Goal: Feedback & Contribution: Submit feedback/report problem

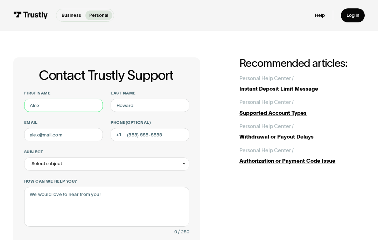
click at [41, 104] on input "First name" at bounding box center [63, 105] width 79 height 13
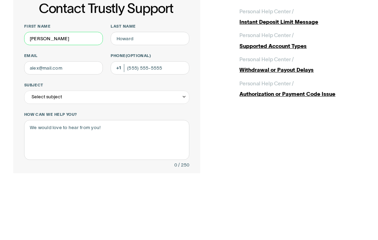
type input "[PERSON_NAME]"
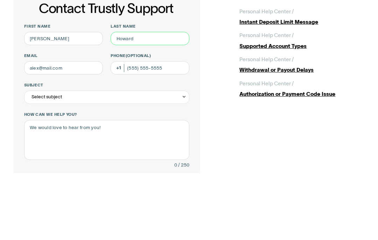
click at [128, 99] on input "Last name" at bounding box center [150, 105] width 79 height 13
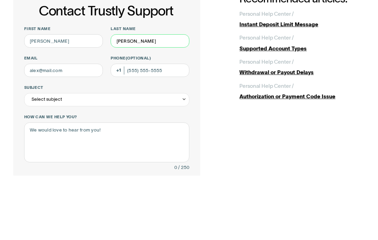
type input "[PERSON_NAME]"
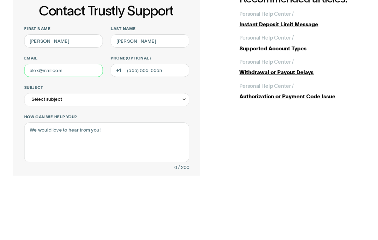
click at [38, 128] on input "Email" at bounding box center [63, 134] width 79 height 13
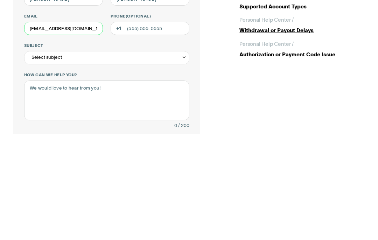
type input "[EMAIL_ADDRESS][DOMAIN_NAME]"
click at [55, 160] on div "Select subject" at bounding box center [46, 164] width 30 height 8
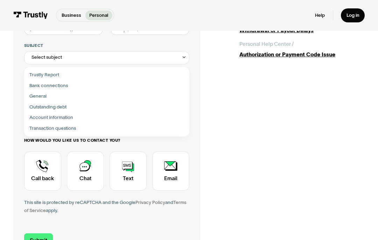
click at [68, 105] on div "Contact Trustly Support" at bounding box center [107, 107] width 160 height 11
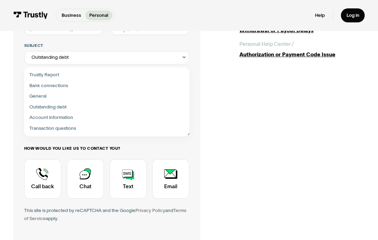
type input "**********"
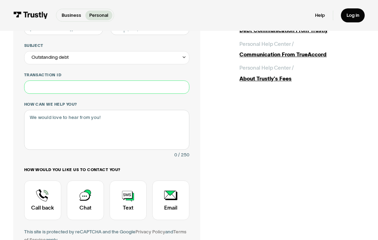
click at [37, 86] on input "Transaction ID" at bounding box center [106, 86] width 165 height 13
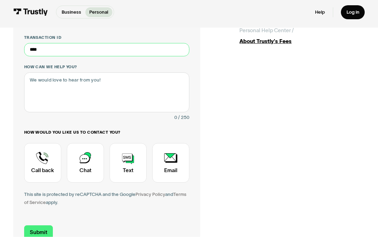
scroll to position [144, 0]
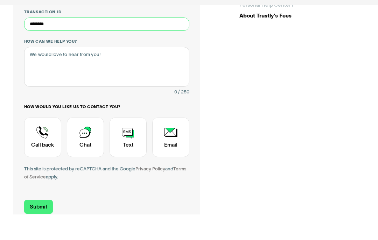
type input "********"
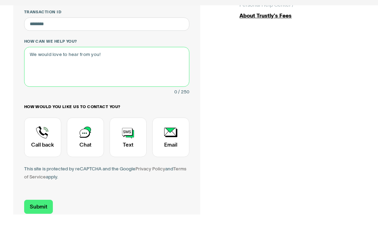
click at [37, 72] on textarea "How can we help you?" at bounding box center [106, 92] width 165 height 40
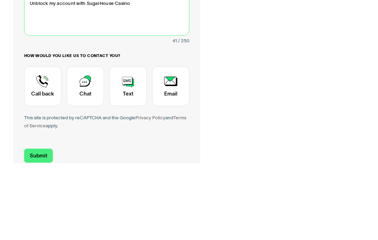
type textarea "Unblock my account with SugarHouse Casino"
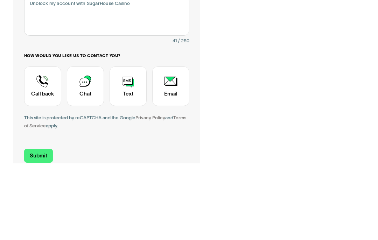
click at [87, 143] on div "Contact Trustly Support" at bounding box center [85, 162] width 37 height 39
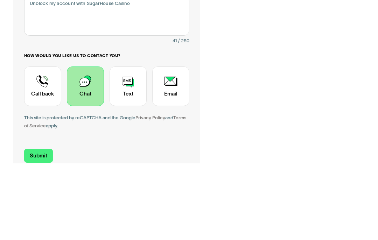
scroll to position [220, 0]
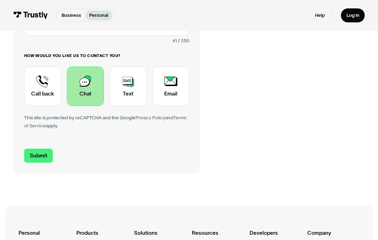
click at [42, 155] on input "Submit" at bounding box center [38, 156] width 29 height 14
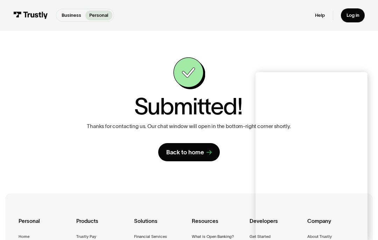
scroll to position [0, 0]
